Goal: Register for event/course

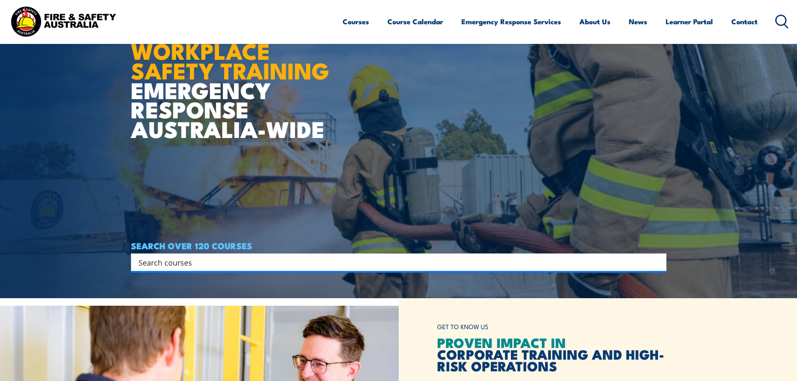
scroll to position [84, 0]
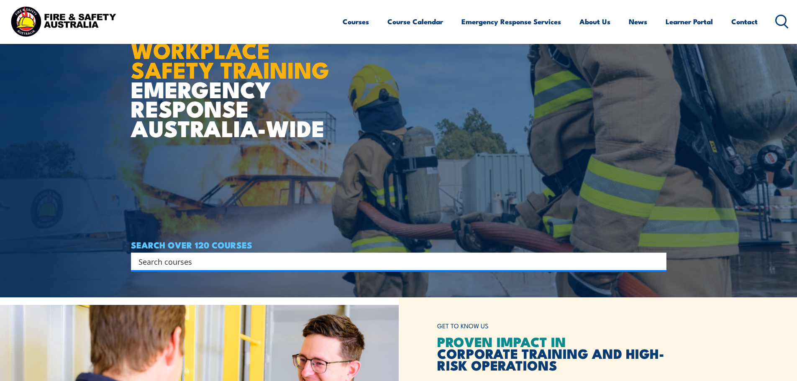
click at [217, 264] on input "Search input" at bounding box center [393, 261] width 510 height 13
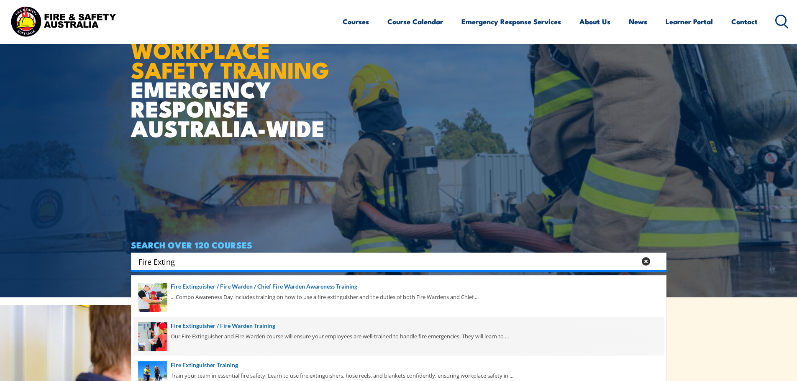
type input "Fire Exting"
click at [232, 330] on span at bounding box center [398, 336] width 531 height 39
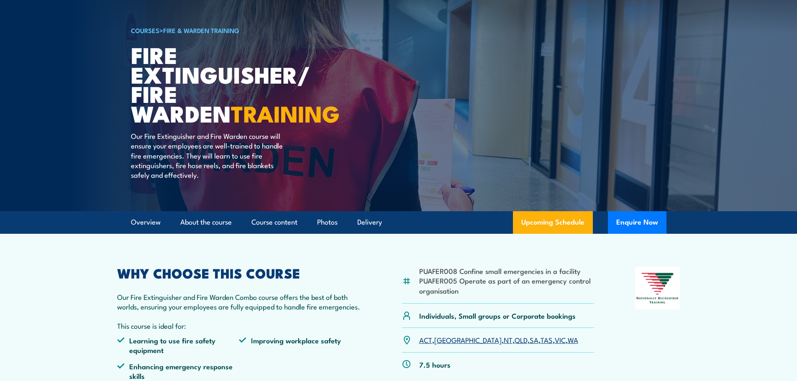
scroll to position [42, 0]
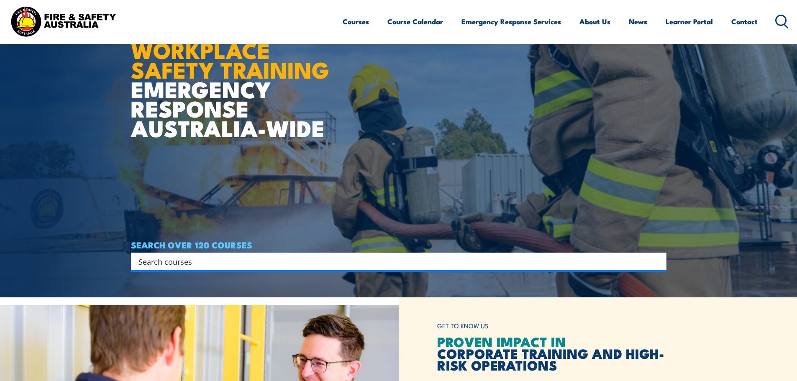
click at [244, 267] on input "Search input" at bounding box center [393, 261] width 510 height 13
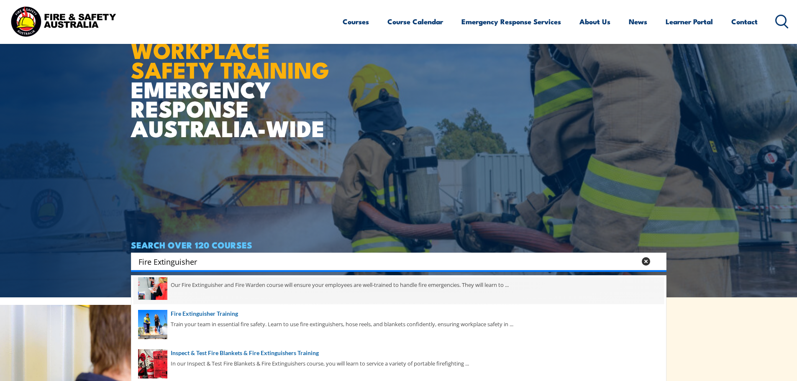
scroll to position [37, 0]
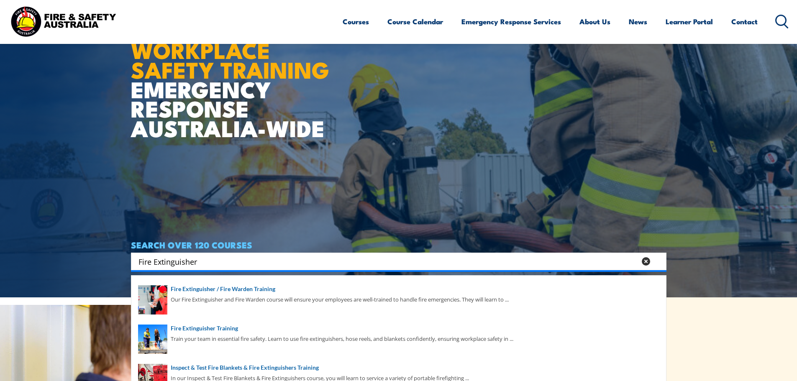
type input "Fire Extinguisher"
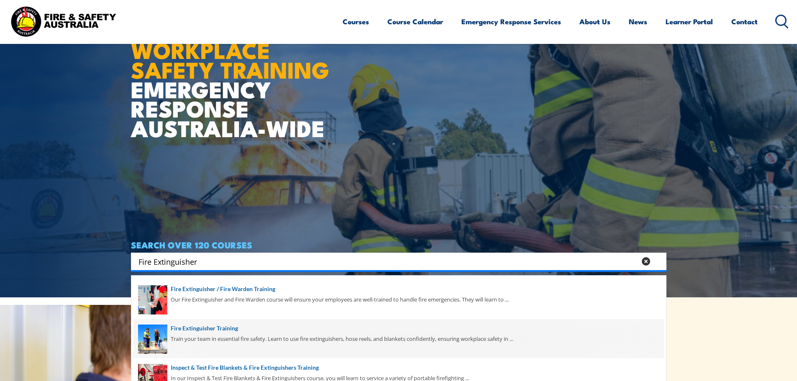
click at [156, 336] on span at bounding box center [398, 338] width 531 height 39
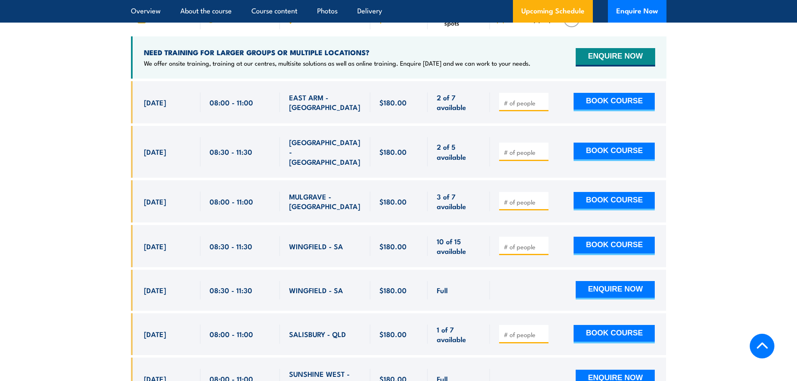
scroll to position [1297, 0]
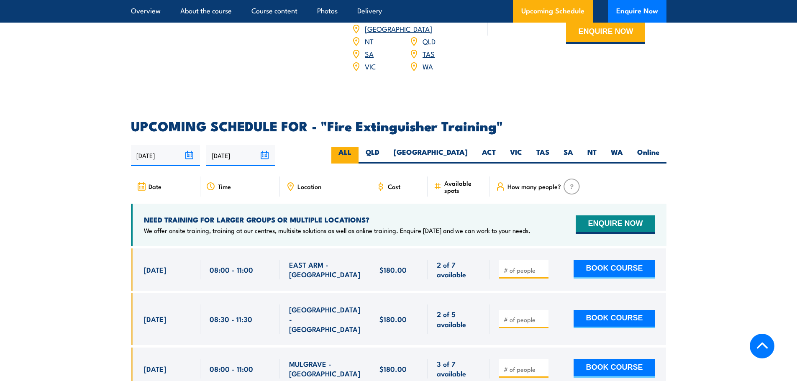
click at [359, 147] on label "ALL" at bounding box center [344, 155] width 27 height 16
click at [357, 147] on input "ALL" at bounding box center [353, 149] width 5 height 5
click at [520, 266] on input "number" at bounding box center [525, 270] width 42 height 8
type input "1"
click at [640, 260] on button "BOOK COURSE" at bounding box center [614, 269] width 81 height 18
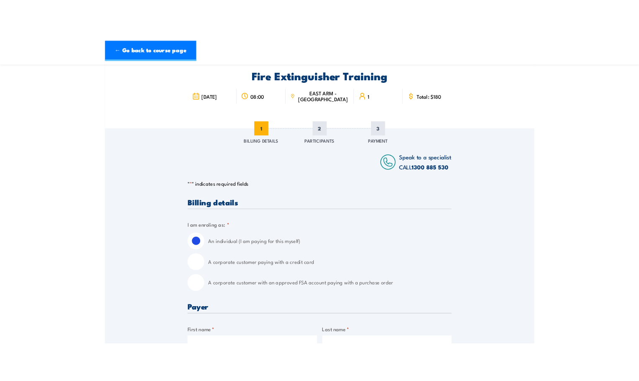
scroll to position [84, 0]
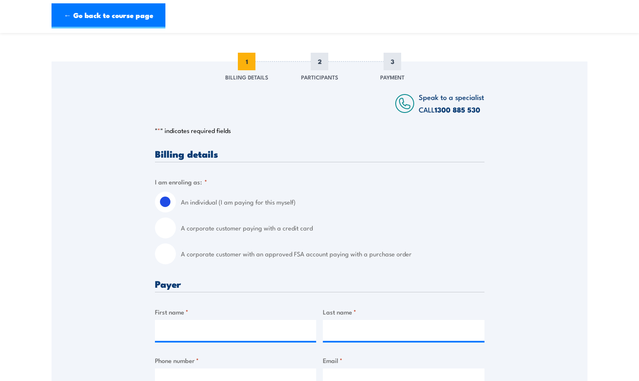
click at [167, 254] on input "A corporate customer with an approved FSA account paying with a purchase order" at bounding box center [165, 254] width 21 height 21
radio input "true"
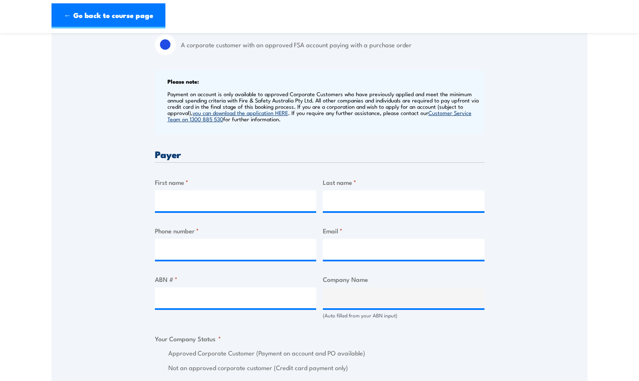
scroll to position [335, 0]
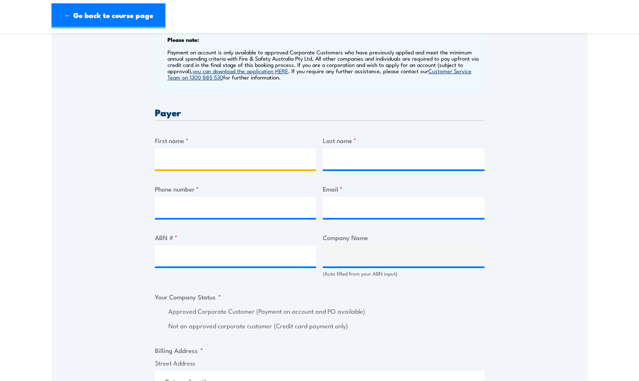
click at [174, 159] on input "First name *" at bounding box center [236, 159] width 162 height 21
click at [169, 255] on input "ABN # *" at bounding box center [236, 256] width 162 height 21
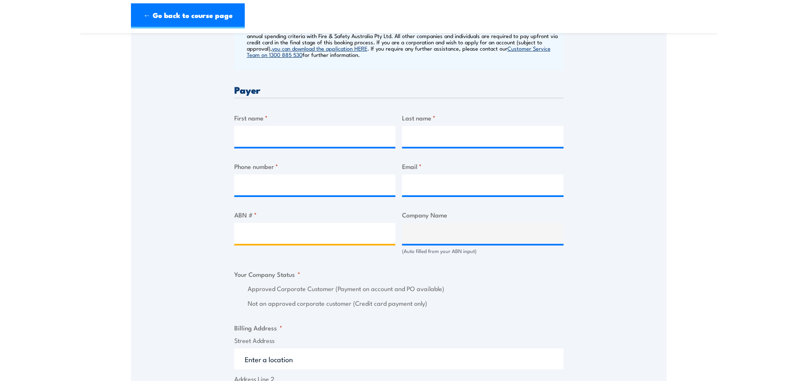
scroll to position [377, 0]
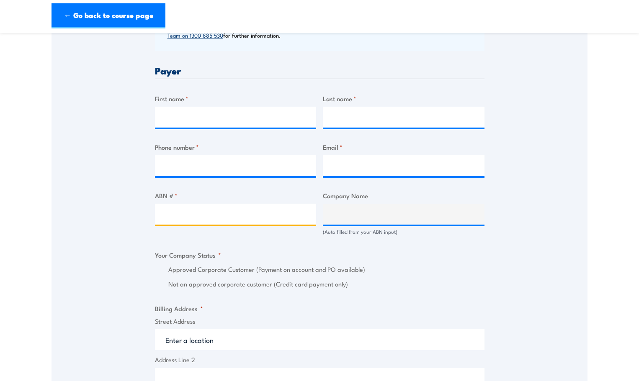
click at [223, 215] on input "ABN # *" at bounding box center [236, 214] width 162 height 21
paste input "**17 106 297 394**"
type input "**17 106 297 394**"
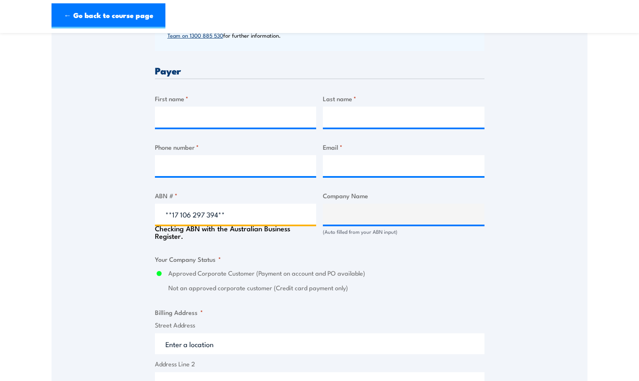
type input "GRILL'D PTY LTD"
radio input "true"
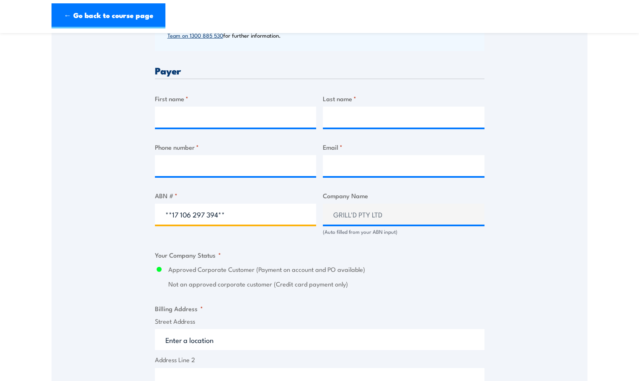
type input "**17 106 297 394**"
